Goal: Task Accomplishment & Management: Manage account settings

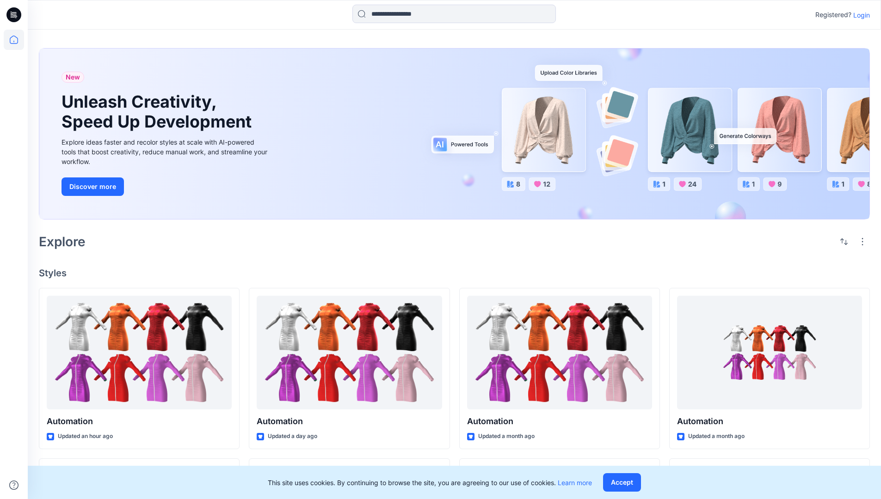
click at [859, 15] on p "Login" at bounding box center [861, 15] width 17 height 10
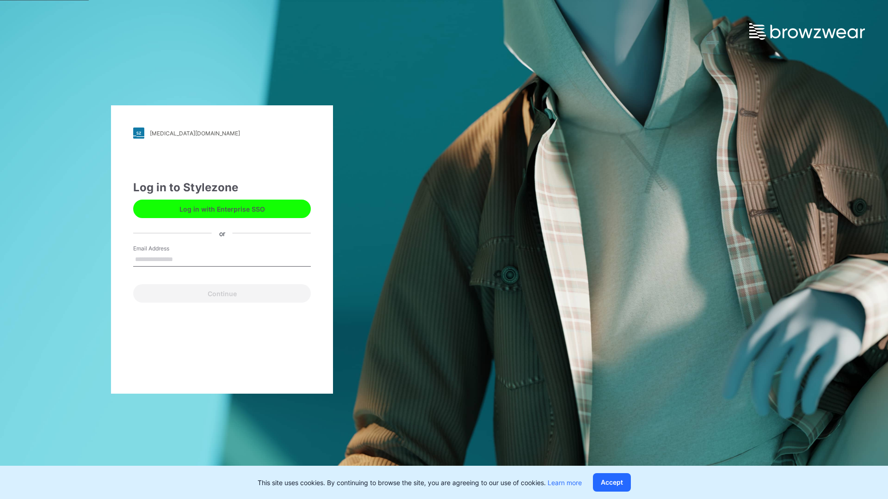
click at [183, 259] on input "Email Address" at bounding box center [222, 260] width 178 height 14
type input "**********"
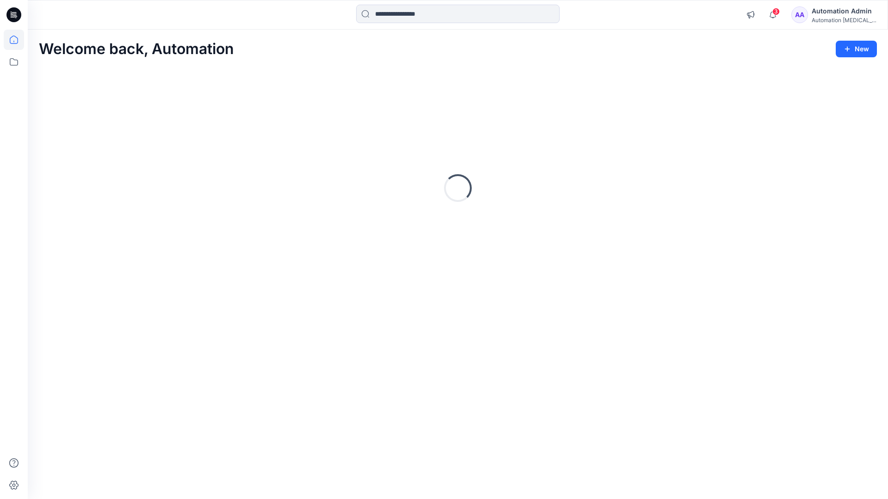
click at [18, 40] on icon at bounding box center [14, 40] width 8 height 8
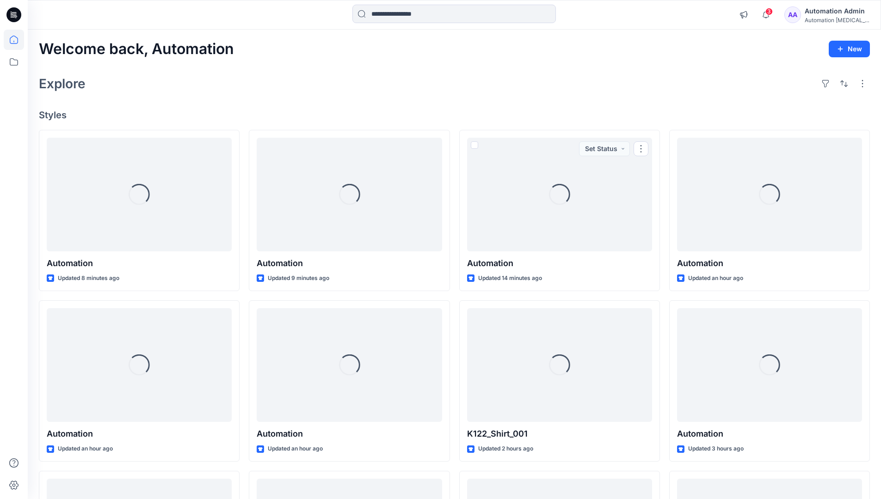
click at [830, 22] on div "Automation [MEDICAL_DATA]..." at bounding box center [837, 20] width 65 height 7
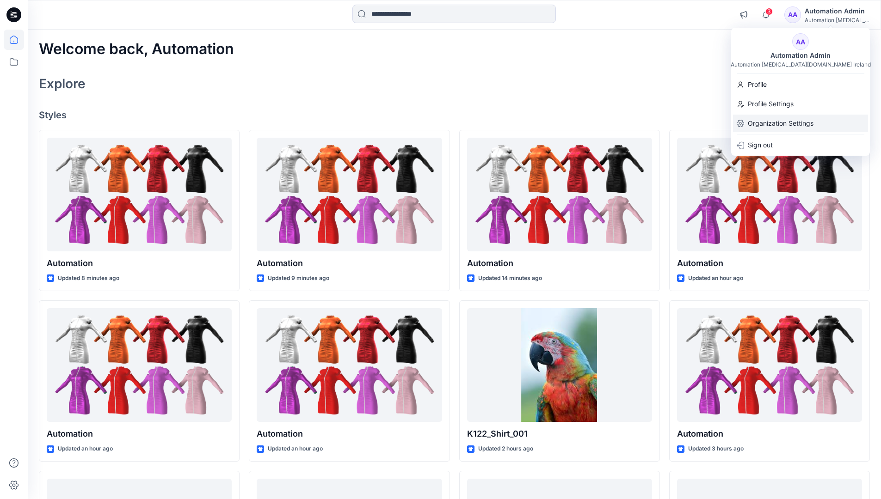
click at [796, 126] on p "Organization Settings" at bounding box center [781, 124] width 66 height 18
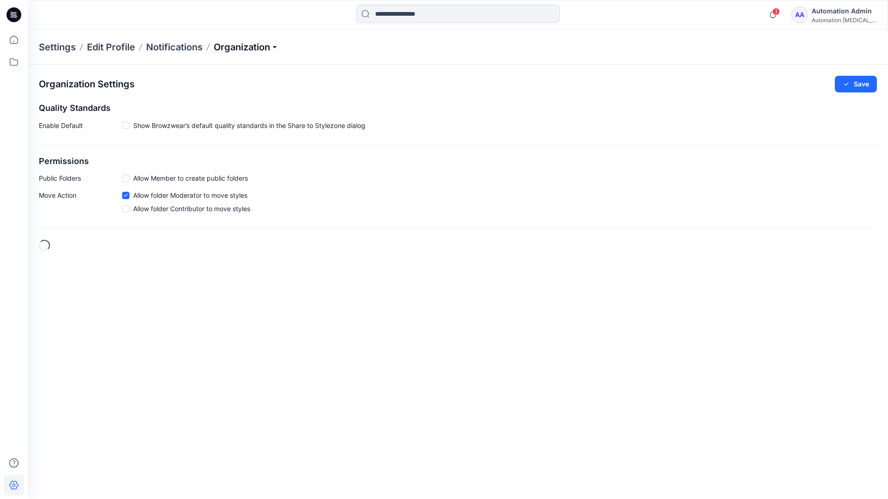
click at [270, 47] on p "Organization" at bounding box center [246, 47] width 65 height 13
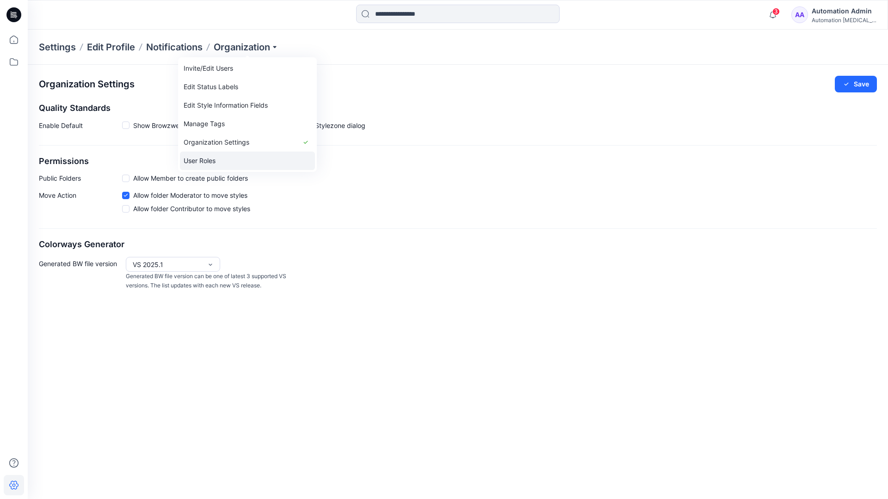
click at [251, 155] on link "User Roles" at bounding box center [247, 161] width 135 height 18
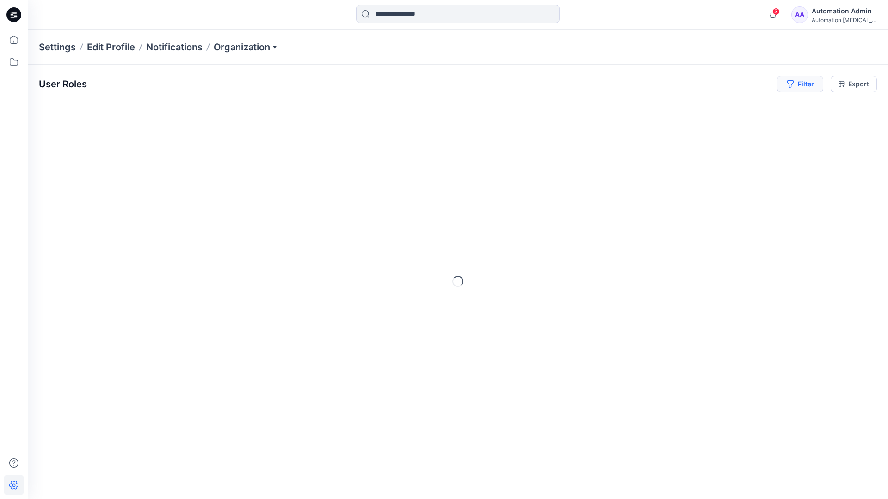
click at [804, 82] on button "Filter" at bounding box center [800, 84] width 46 height 17
click at [682, 108] on div at bounding box center [659, 109] width 95 height 12
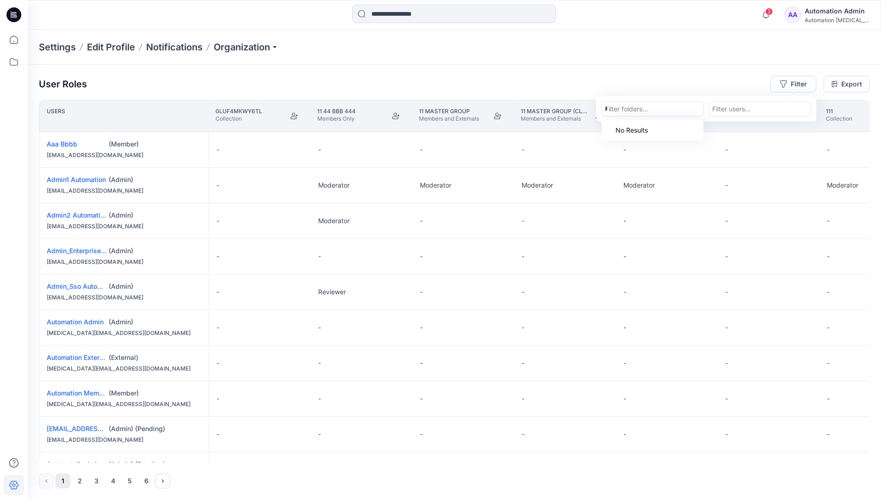
type input "*****"
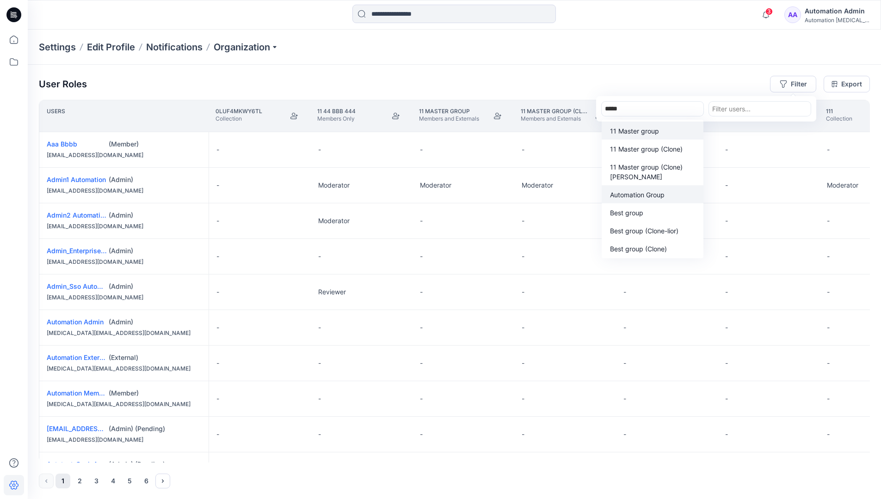
click at [656, 198] on p "Automation Group" at bounding box center [637, 195] width 55 height 10
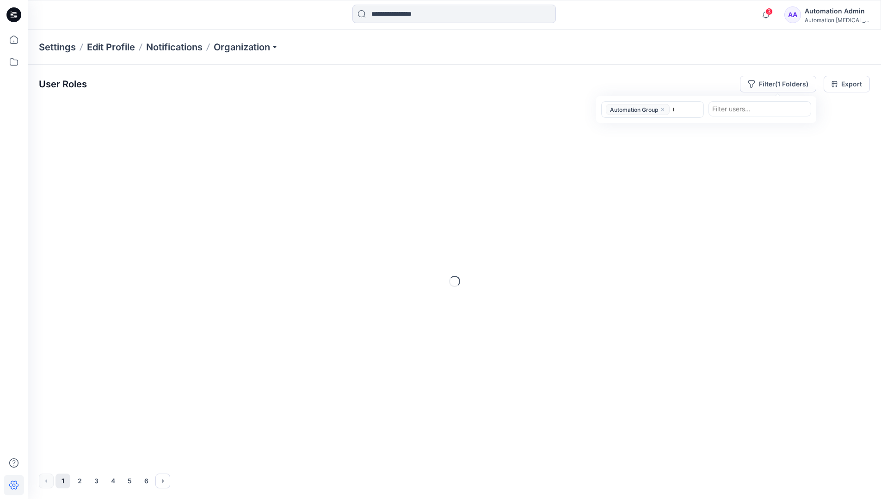
type input "******"
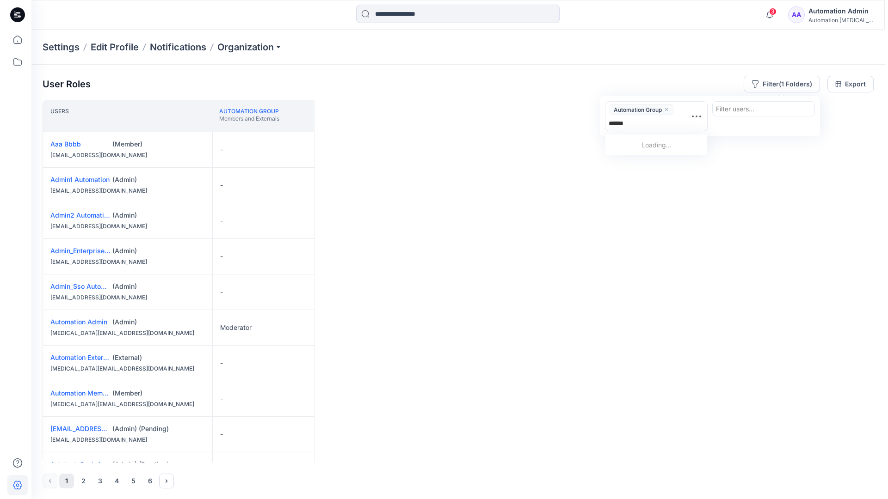
scroll to position [191, 0]
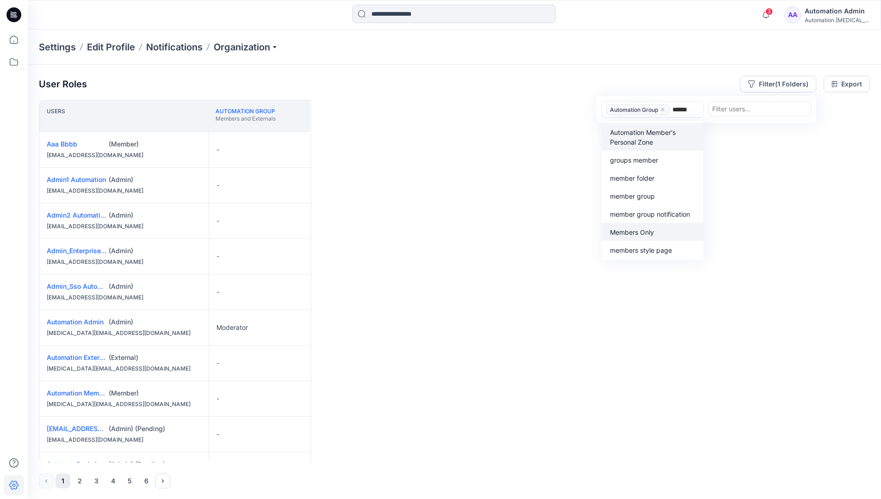
click at [651, 229] on p "Members Only" at bounding box center [632, 232] width 44 height 10
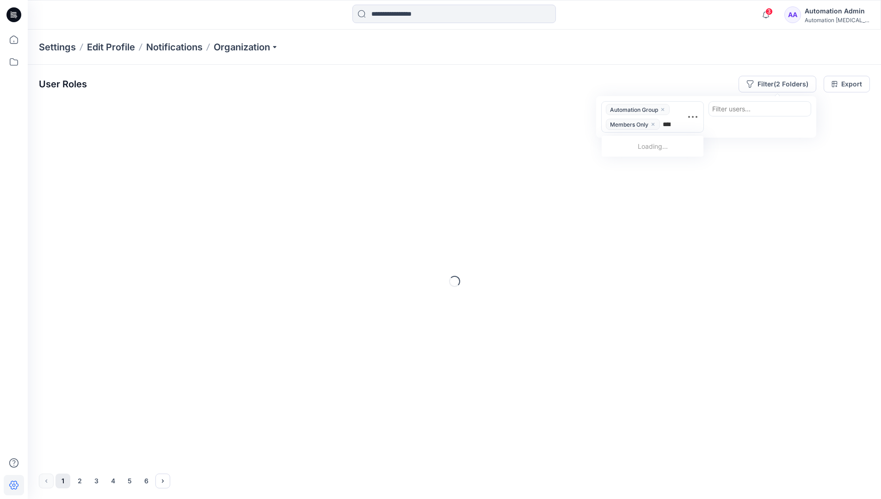
type input "*****"
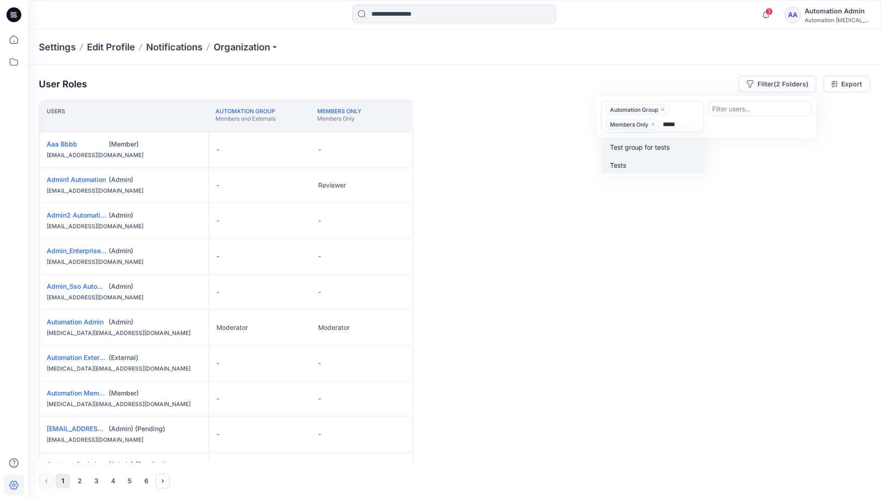
click at [654, 160] on div "Tests" at bounding box center [652, 165] width 91 height 11
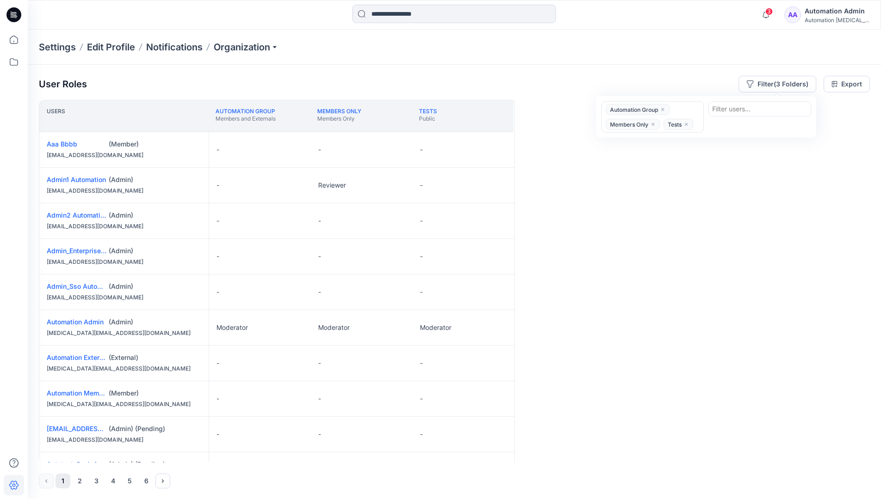
click at [632, 156] on div "Users Automation Group Members and Externals Members Only Members Only Tests Pu…" at bounding box center [454, 281] width 831 height 363
click at [773, 81] on button "Filter (3 Folders)" at bounding box center [777, 84] width 78 height 17
click at [664, 108] on icon "close" at bounding box center [663, 110] width 6 height 6
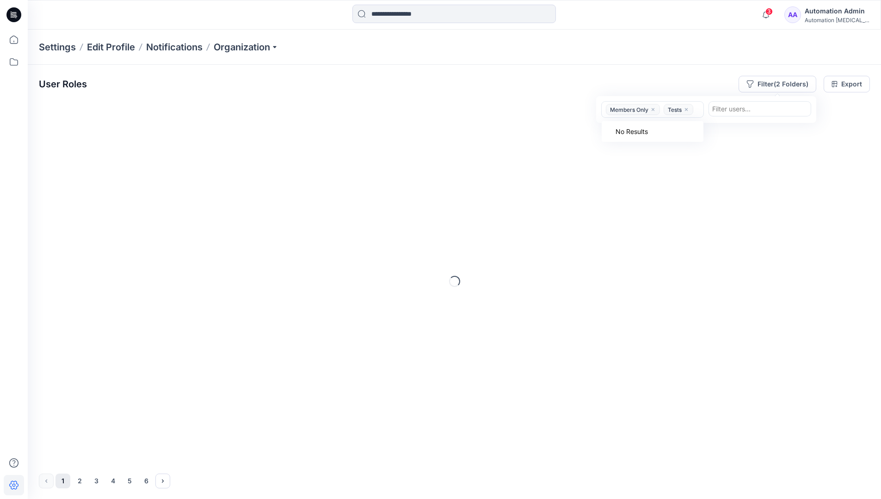
click at [656, 111] on icon "close" at bounding box center [653, 110] width 6 height 6
click at [629, 110] on icon "close" at bounding box center [628, 109] width 3 height 3
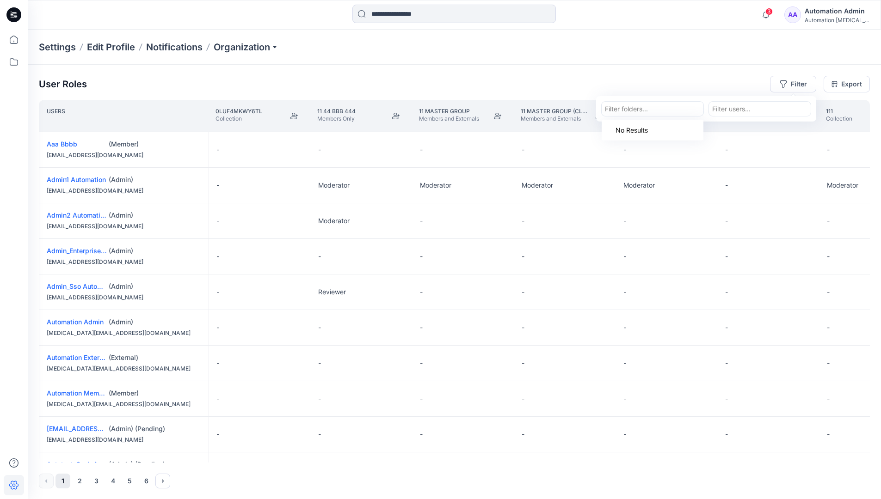
click at [748, 52] on div "Settings Edit Profile Notifications Organization" at bounding box center [454, 47] width 853 height 35
click at [681, 78] on div "User Roles Filter Export" at bounding box center [454, 84] width 831 height 17
click at [825, 15] on div "Automation Admin" at bounding box center [837, 11] width 65 height 11
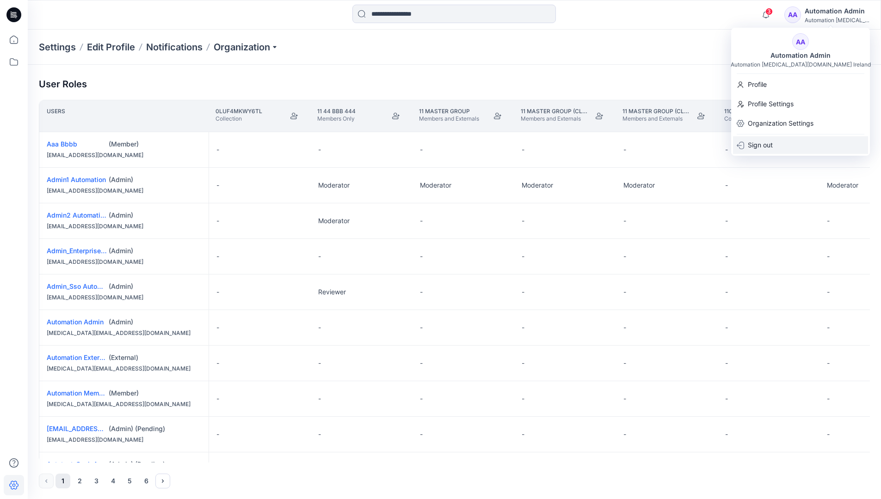
click at [787, 147] on div "Sign out" at bounding box center [800, 145] width 135 height 18
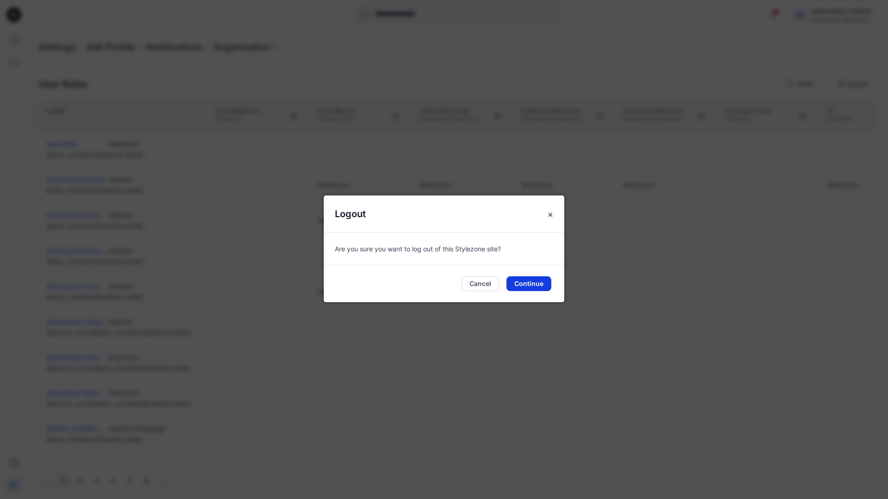
click at [539, 283] on button "Continue" at bounding box center [528, 284] width 45 height 15
